Goal: Task Accomplishment & Management: Manage account settings

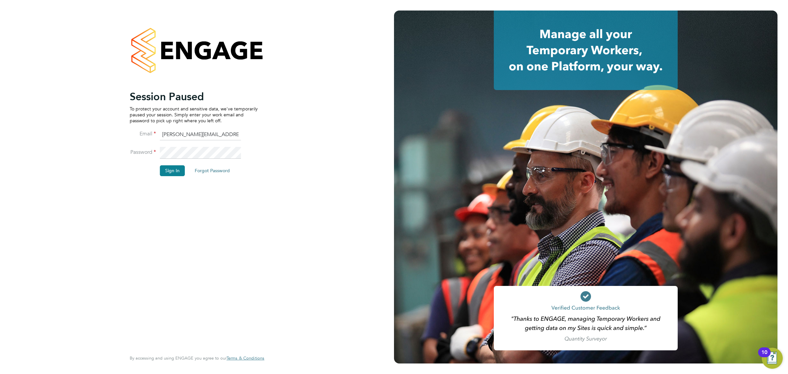
click at [170, 176] on li "Sign In Forgot Password" at bounding box center [194, 173] width 128 height 17
click at [171, 180] on li "Sign In Forgot Password" at bounding box center [194, 173] width 128 height 17
click at [173, 172] on button "Sign In" at bounding box center [172, 170] width 25 height 11
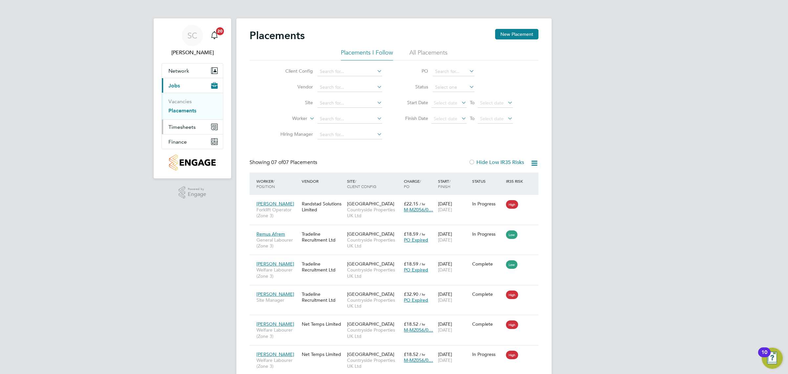
click at [192, 133] on button "Timesheets" at bounding box center [192, 127] width 61 height 14
click at [188, 119] on link "Timesheets" at bounding box center [182, 116] width 27 height 6
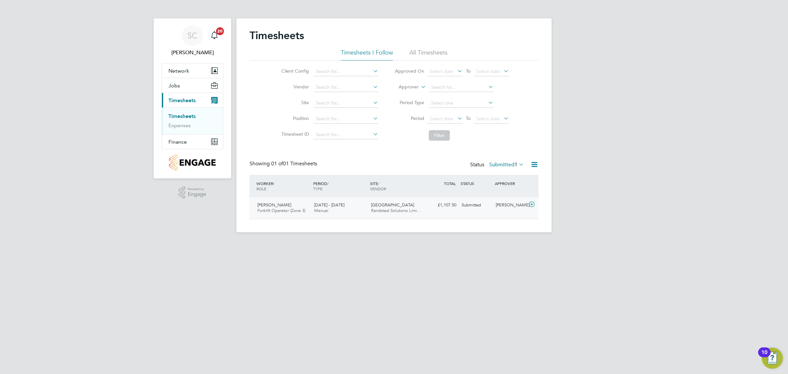
click at [435, 204] on div "£1,107.50 Submitted" at bounding box center [442, 205] width 34 height 11
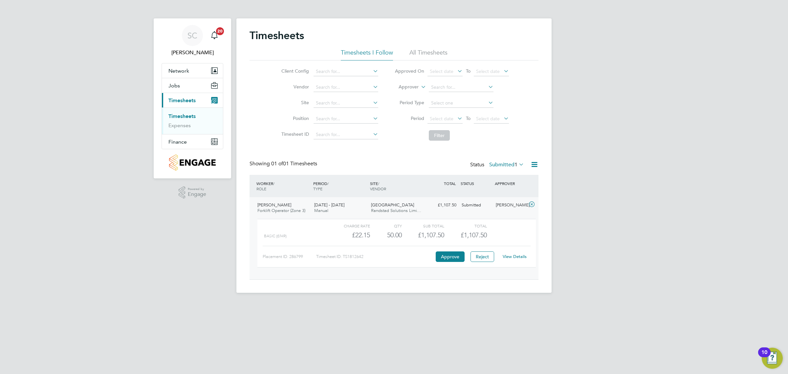
click at [690, 227] on div "SC [PERSON_NAME] Notifications 20 Applications: Network Team Members Sites Work…" at bounding box center [394, 151] width 788 height 303
click at [499, 163] on label "Submitted 1" at bounding box center [506, 164] width 35 height 7
click at [513, 216] on li "Rejected" at bounding box center [503, 218] width 30 height 9
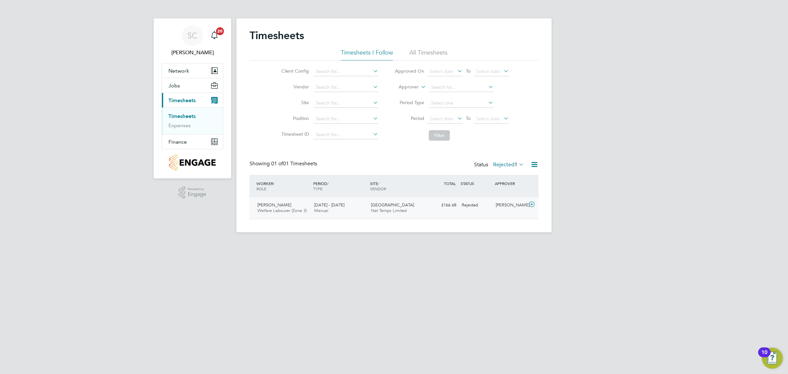
click at [481, 202] on div "Rejected" at bounding box center [476, 205] width 34 height 11
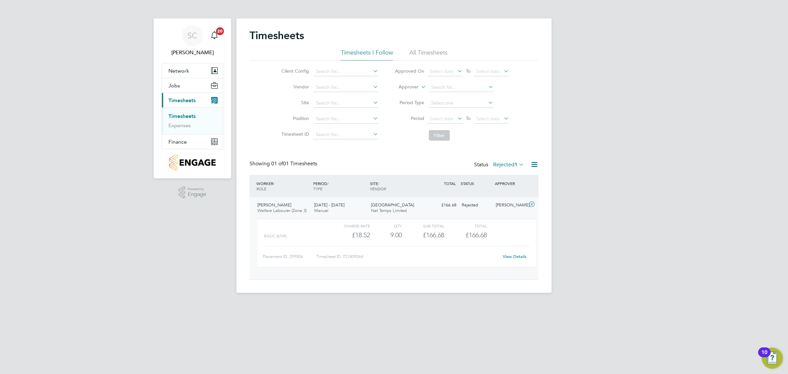
click at [511, 257] on link "View Details" at bounding box center [515, 257] width 24 height 6
click at [186, 114] on link "Timesheets" at bounding box center [182, 116] width 27 height 6
click at [502, 165] on label "Rejected 1" at bounding box center [508, 164] width 31 height 7
click at [516, 196] on li "Submitted" at bounding box center [505, 194] width 30 height 9
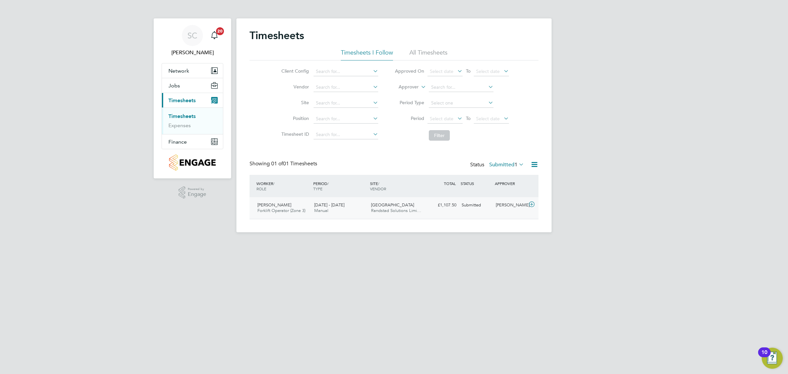
drag, startPoint x: 471, startPoint y: 211, endPoint x: 470, endPoint y: 214, distance: 3.5
click at [471, 211] on div "[PERSON_NAME] Forklift Operator (Zone 3) [DATE] - [DATE] [DATE] - [DATE] Manual…" at bounding box center [394, 208] width 289 height 22
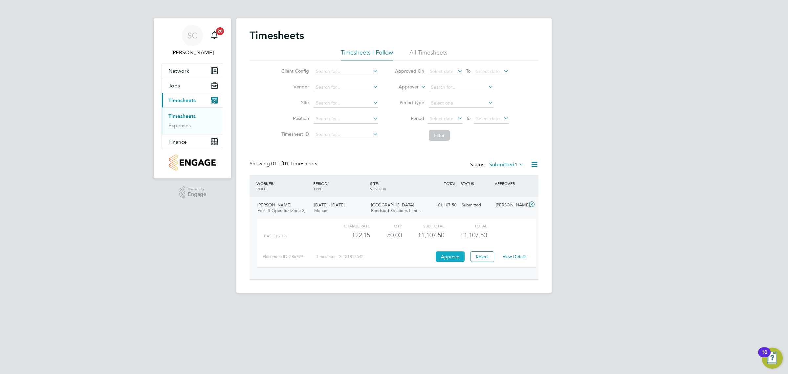
click at [448, 257] on button "Approve" at bounding box center [450, 256] width 29 height 11
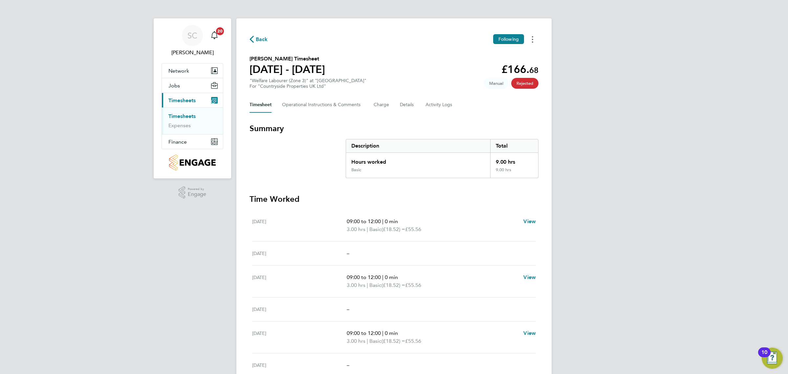
click at [530, 43] on button "Timesheets Menu" at bounding box center [533, 39] width 12 height 10
drag, startPoint x: 423, startPoint y: 96, endPoint x: 419, endPoint y: 94, distance: 4.3
click at [423, 96] on div "Back Following Download timesheet Shirley Ryan's Timesheet 25 - 31 Aug 2025 £16…" at bounding box center [394, 217] width 315 height 398
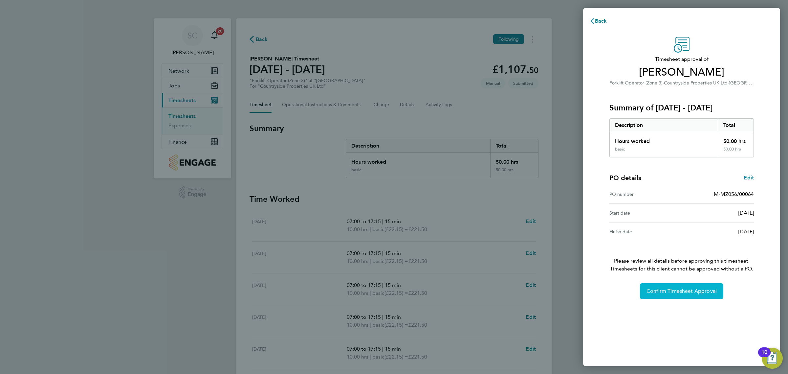
click at [668, 285] on button "Confirm Timesheet Approval" at bounding box center [681, 291] width 83 height 16
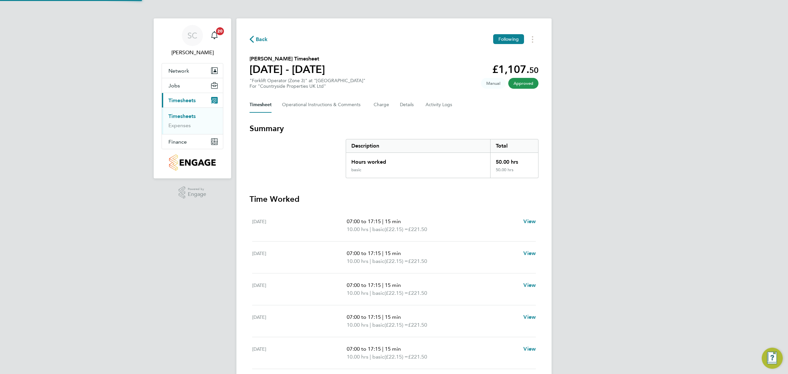
click at [597, 182] on div "SC Sam Carter Notifications 20 Applications: Network Team Members Sites Workers…" at bounding box center [394, 237] width 788 height 475
